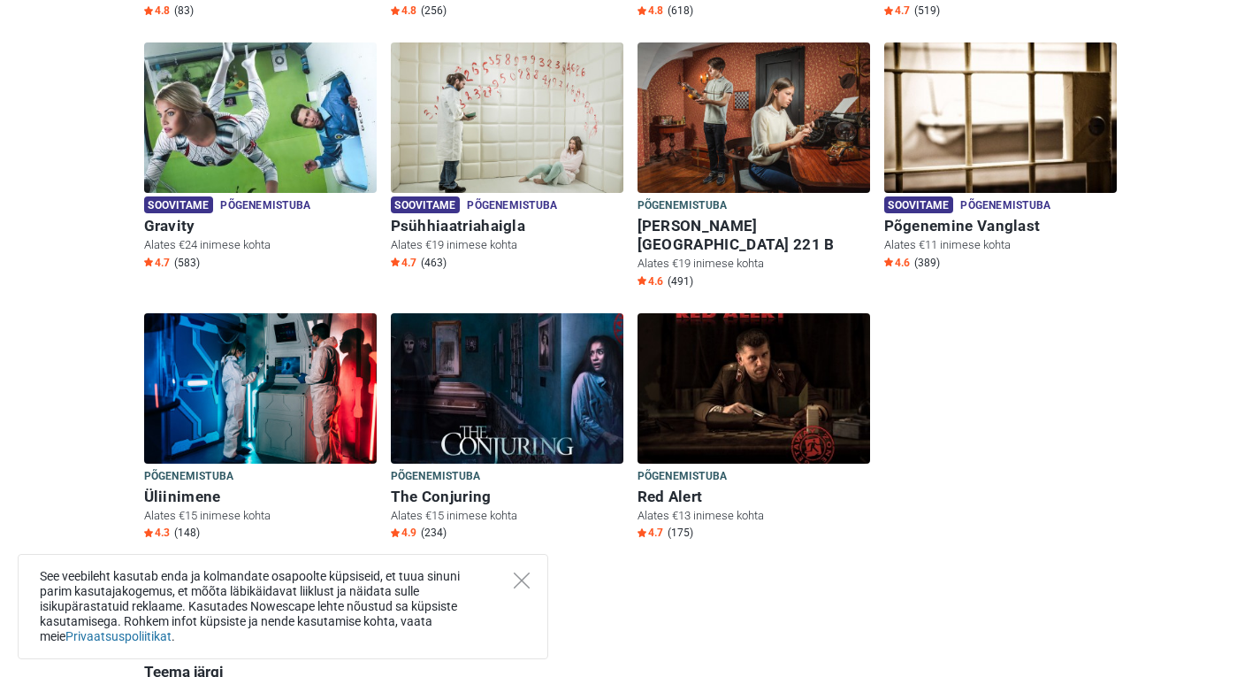
scroll to position [769, 0]
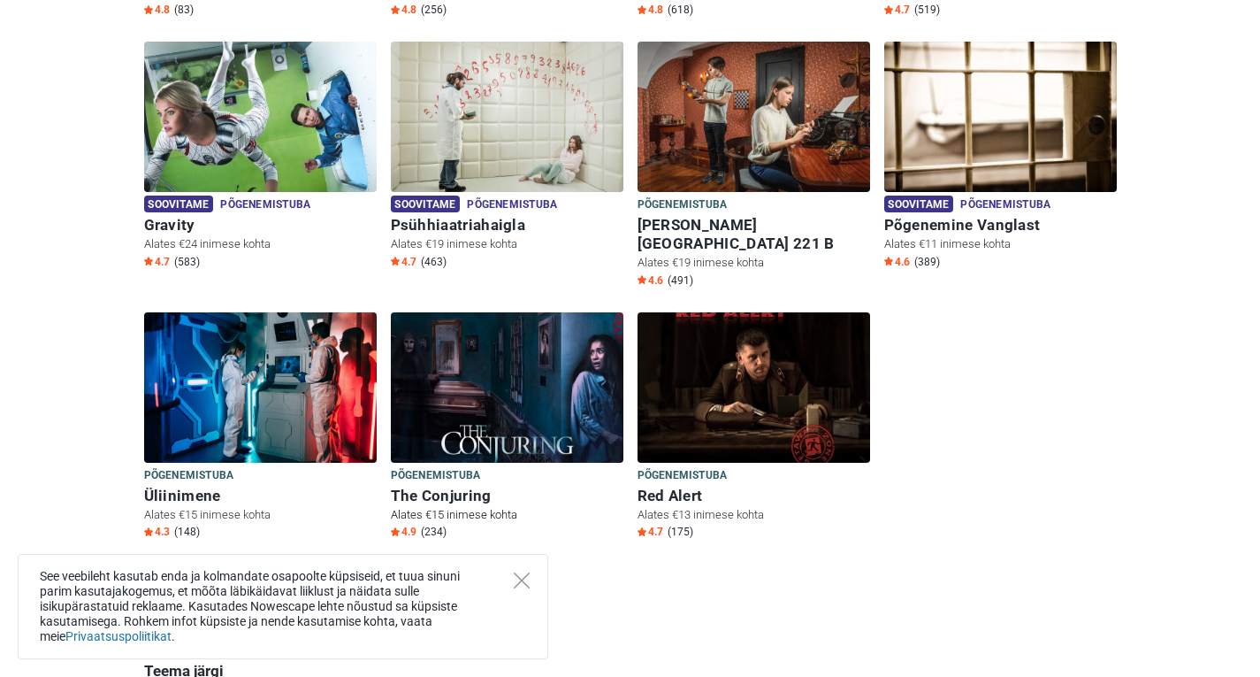
click at [511, 360] on img at bounding box center [507, 387] width 233 height 150
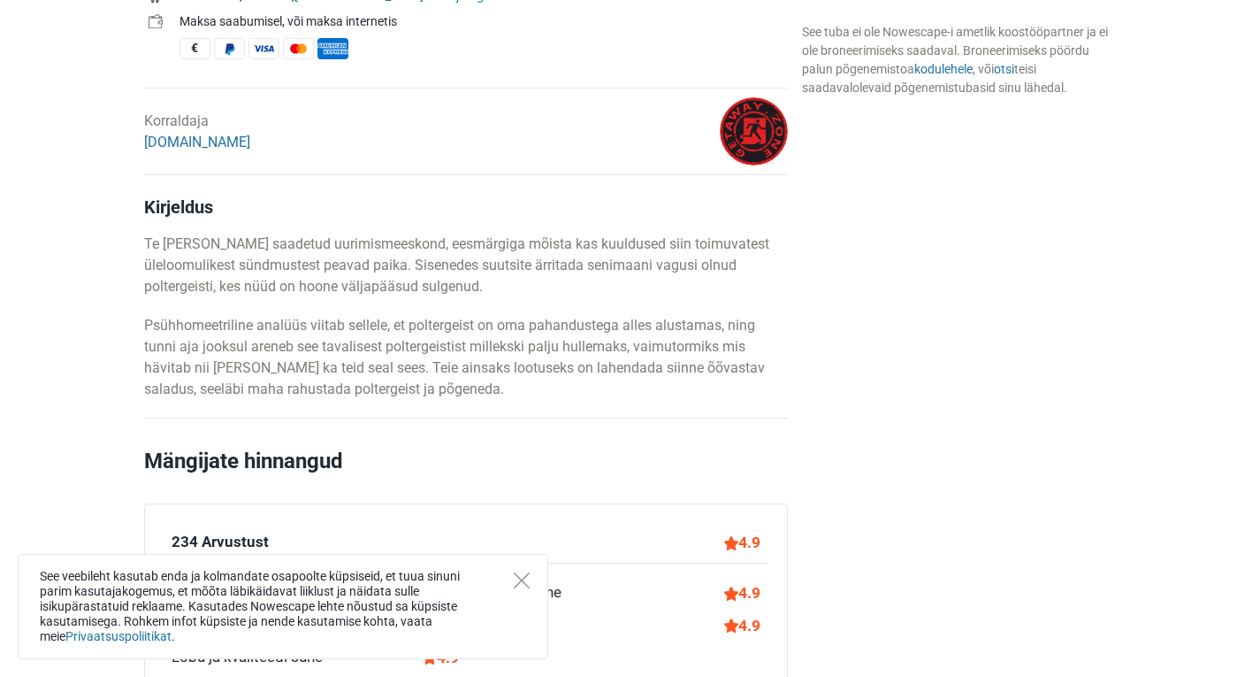
scroll to position [814, 0]
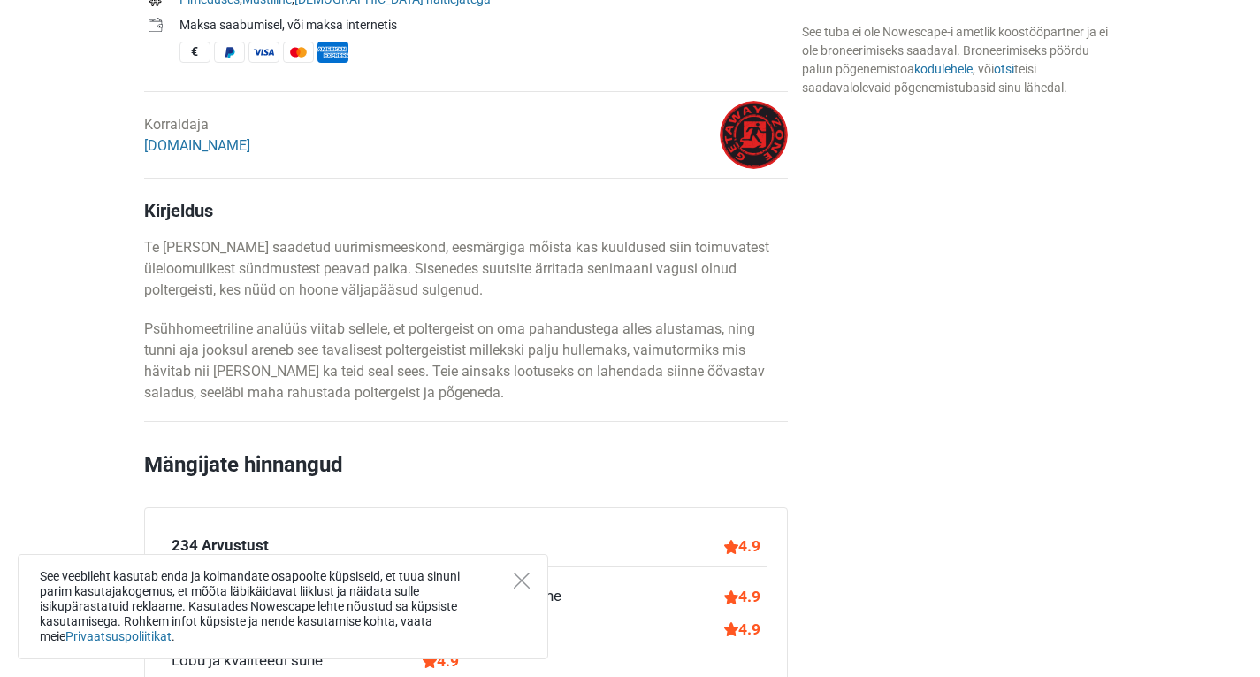
click at [511, 360] on p "Psühhomeetriline analüüs viitab sellele, et poltergeist on oma pahandustega all…" at bounding box center [466, 360] width 644 height 85
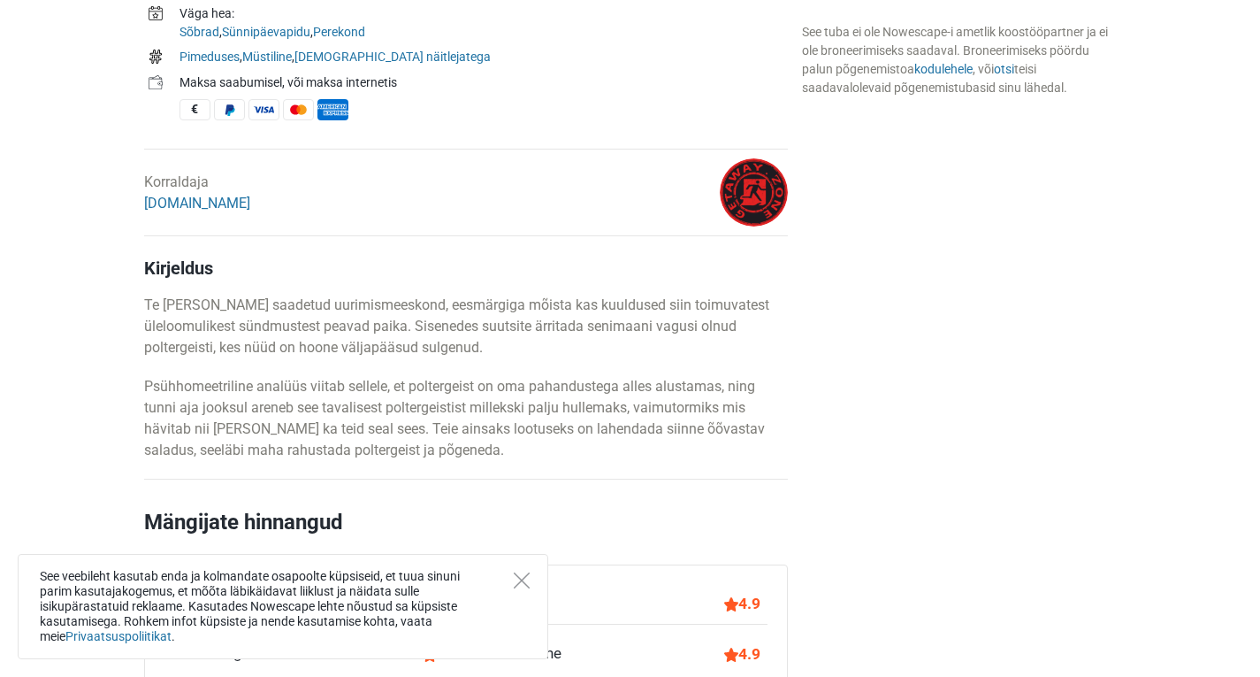
click at [521, 571] on div "See veebileht kasutab enda ja kolmandate osapoolte küpsiseid, et tuua sinuni pa…" at bounding box center [283, 606] width 531 height 105
click at [520, 576] on icon "Close" at bounding box center [522, 580] width 16 height 16
